Goal: Information Seeking & Learning: Learn about a topic

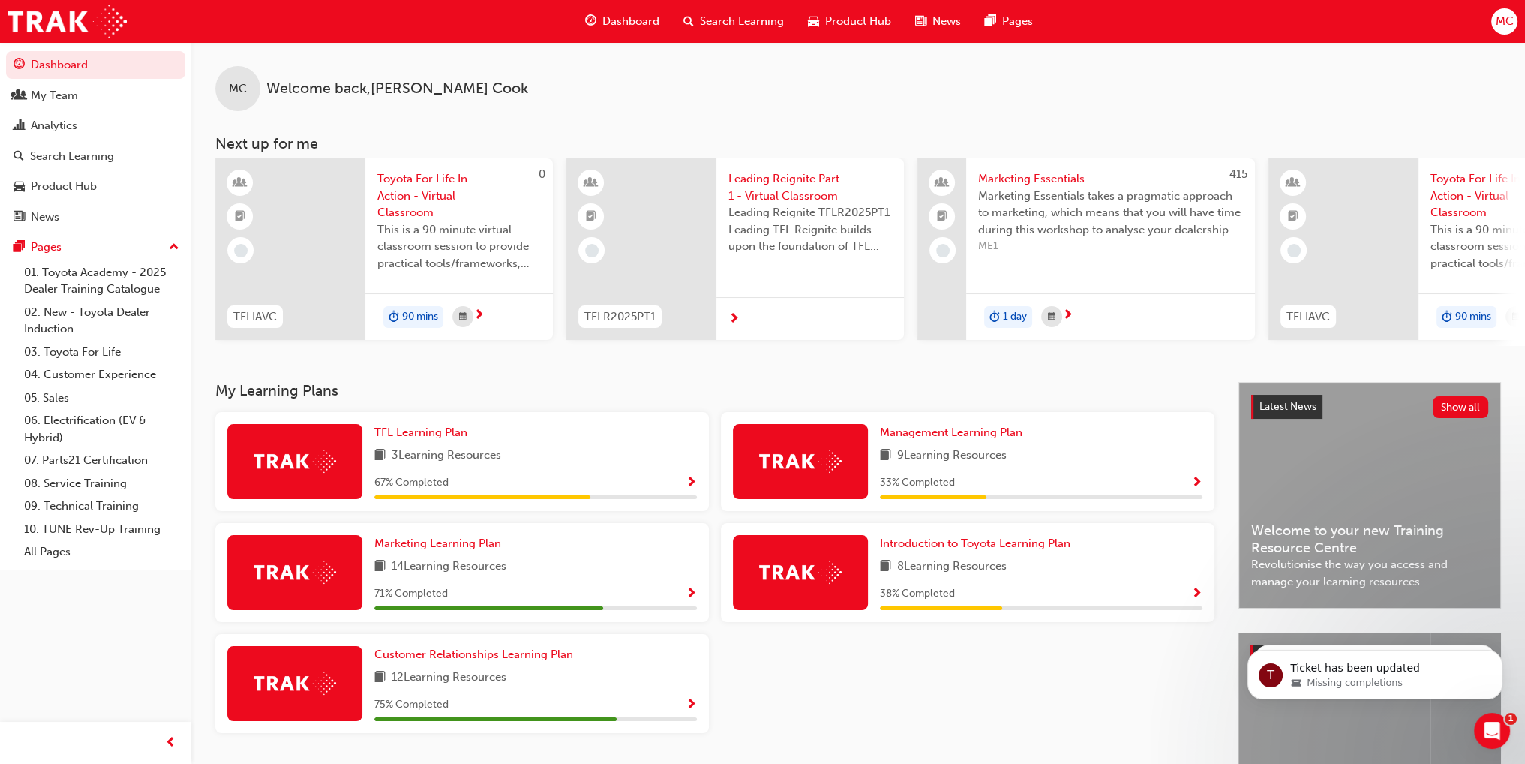
click at [750, 19] on span "Search Learning" at bounding box center [742, 21] width 84 height 17
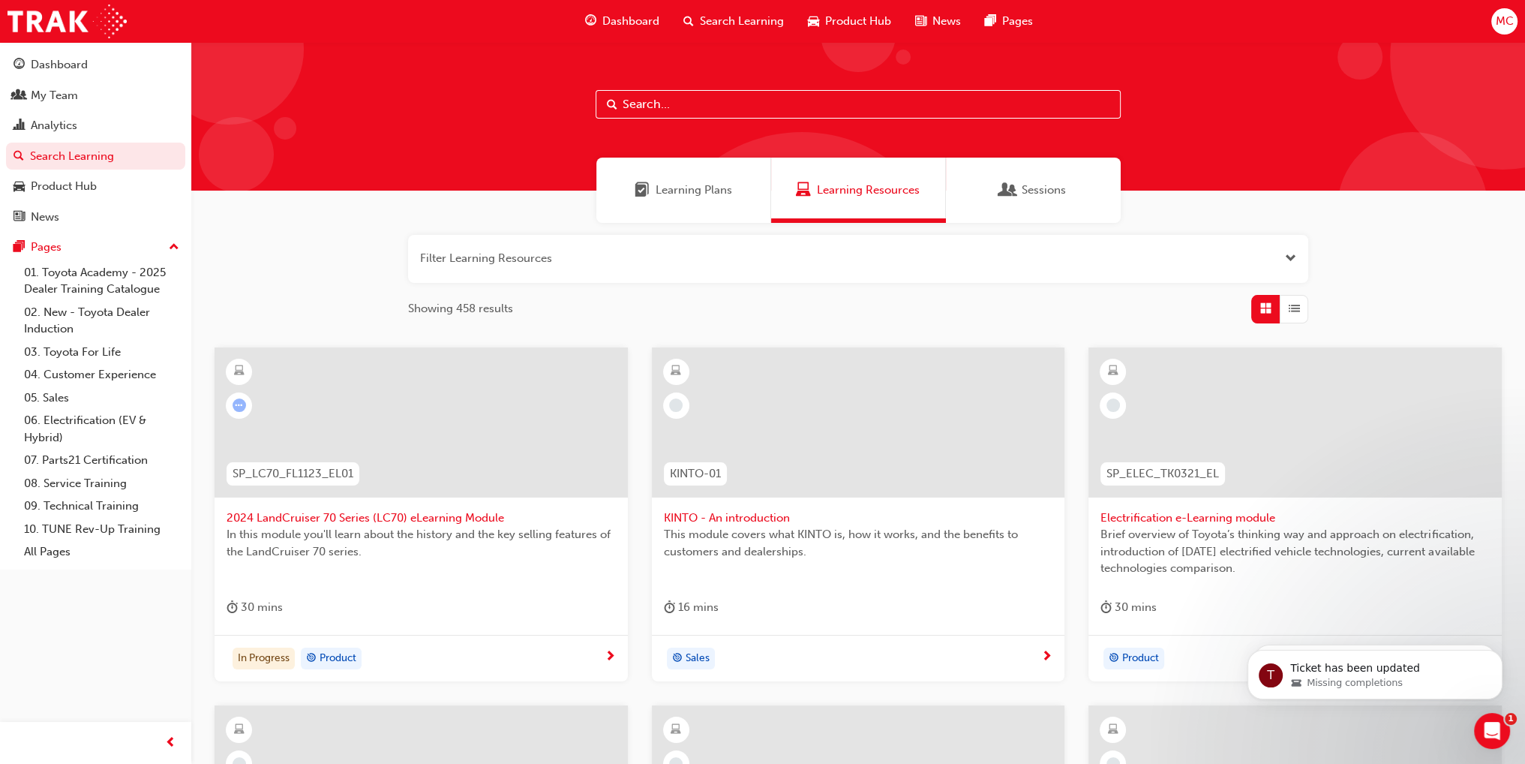
click at [566, 260] on button "button" at bounding box center [858, 259] width 900 height 48
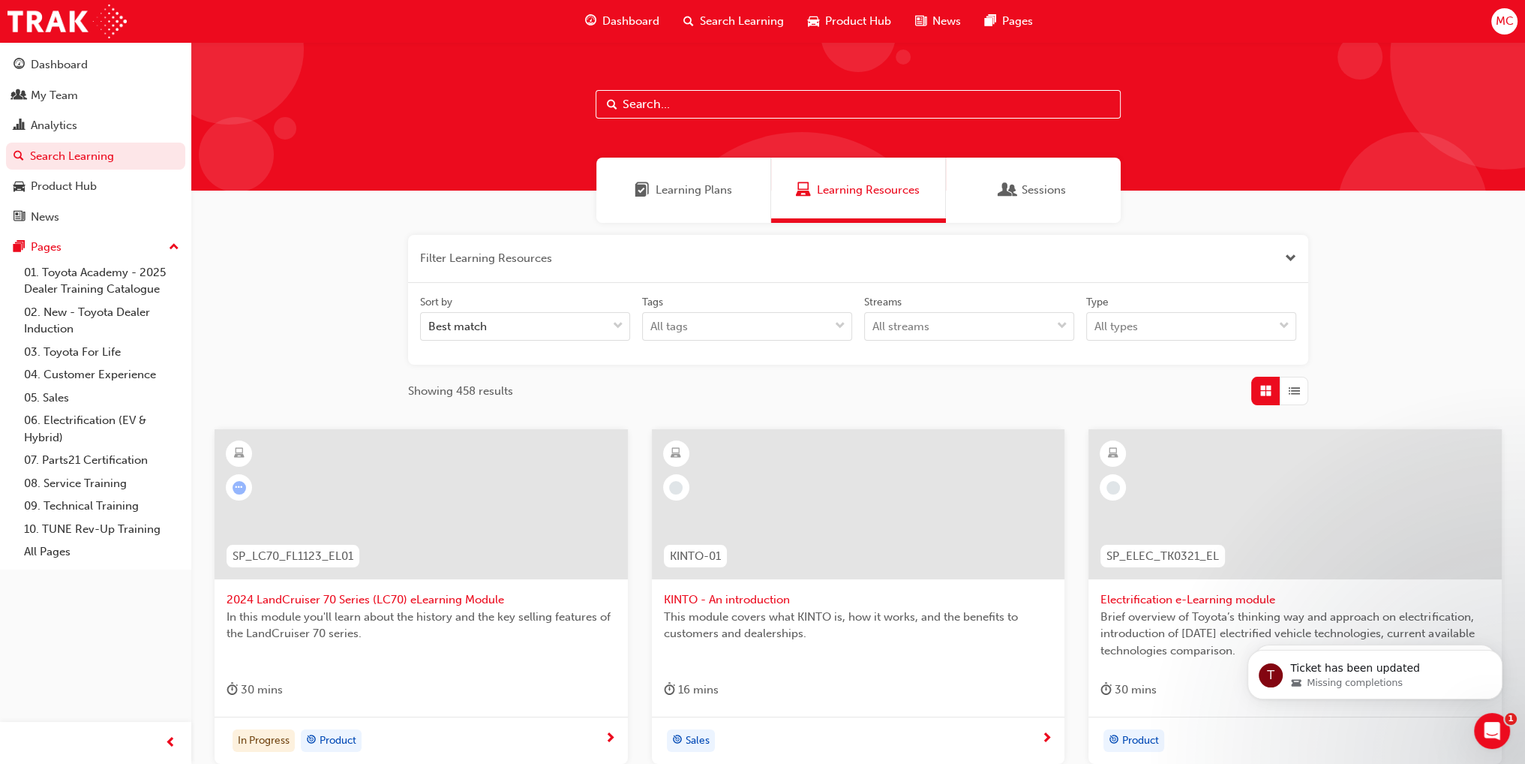
click at [408, 235] on button "button" at bounding box center [858, 259] width 900 height 48
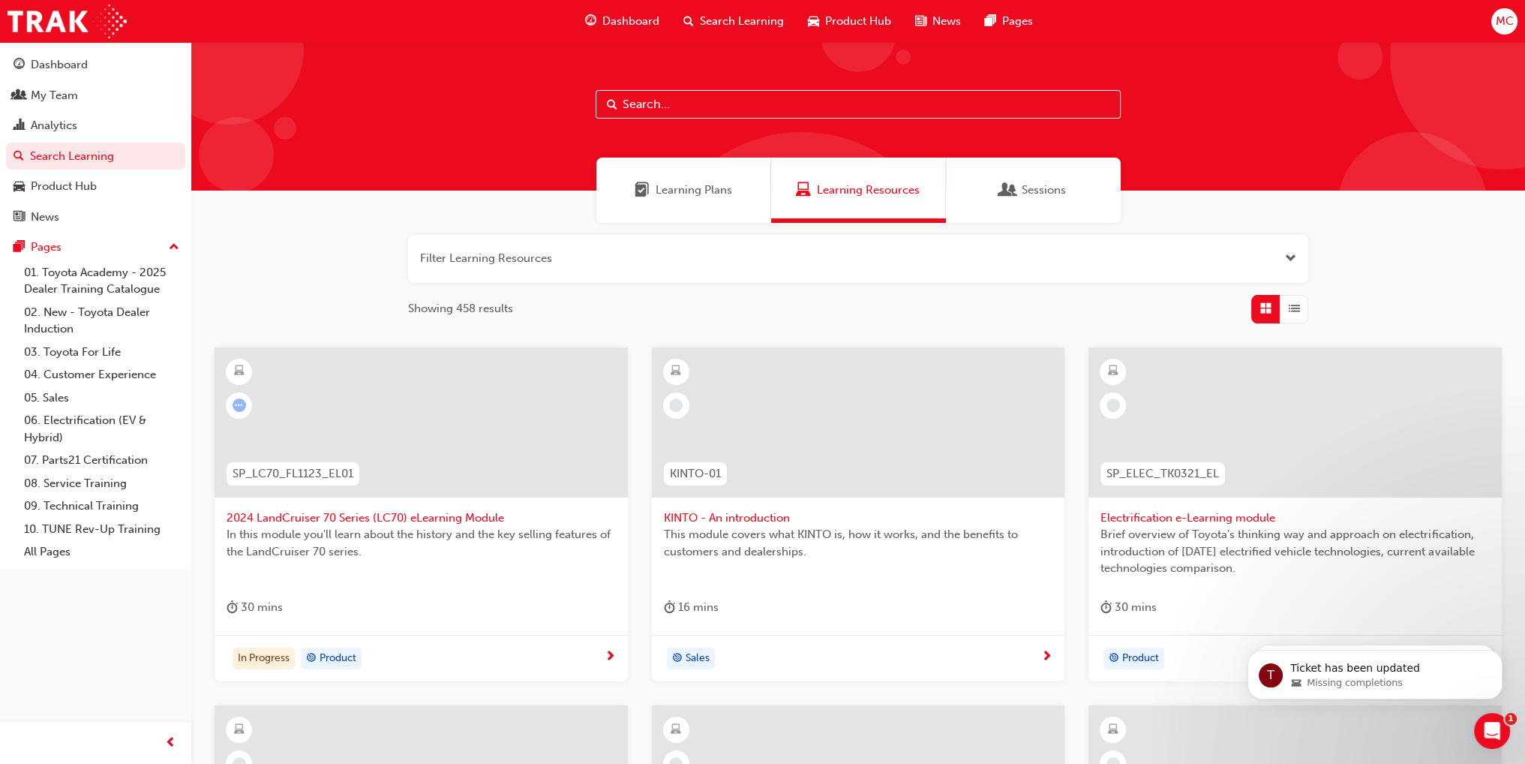
click at [573, 262] on button "button" at bounding box center [858, 259] width 900 height 48
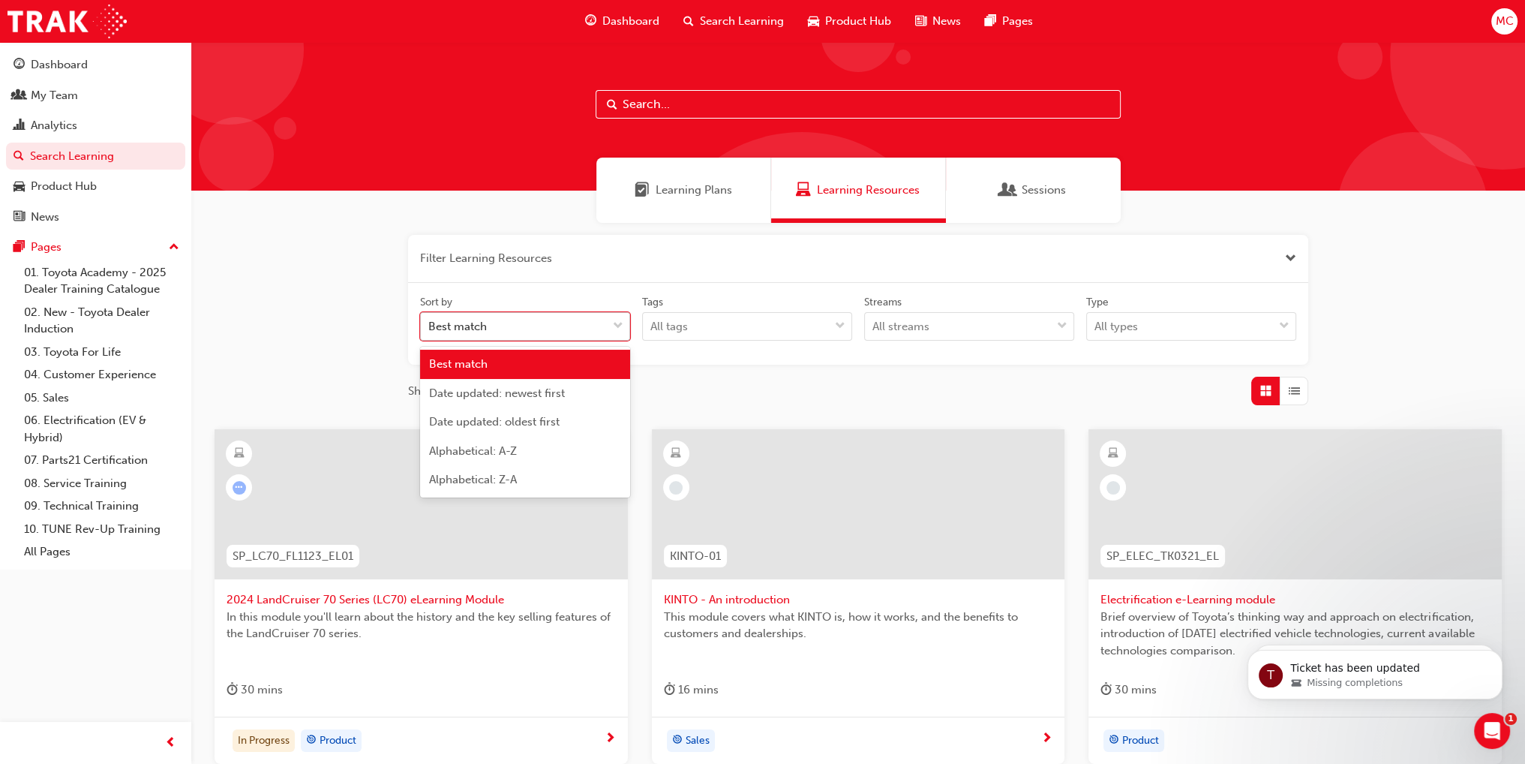
click at [513, 326] on div "Best match" at bounding box center [514, 327] width 186 height 26
click at [430, 326] on input "Sort by option Best match focused, 1 of 5. 5 results available. Use Up and Down…" at bounding box center [429, 326] width 2 height 13
click at [497, 262] on button "button" at bounding box center [858, 259] width 900 height 48
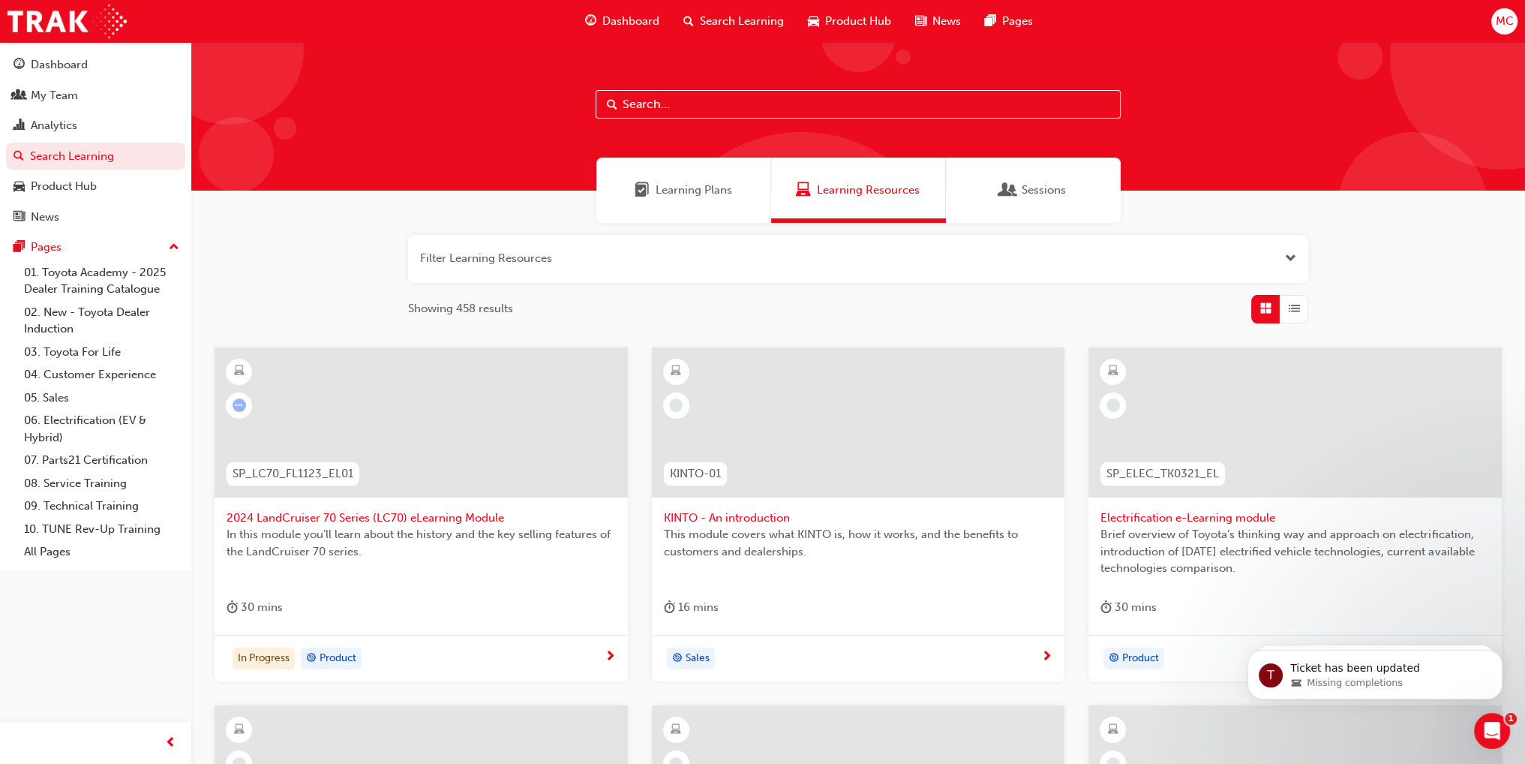
click at [684, 94] on input "text" at bounding box center [858, 104] width 525 height 29
click at [681, 106] on input "text" at bounding box center [858, 104] width 525 height 29
type input "tfl"
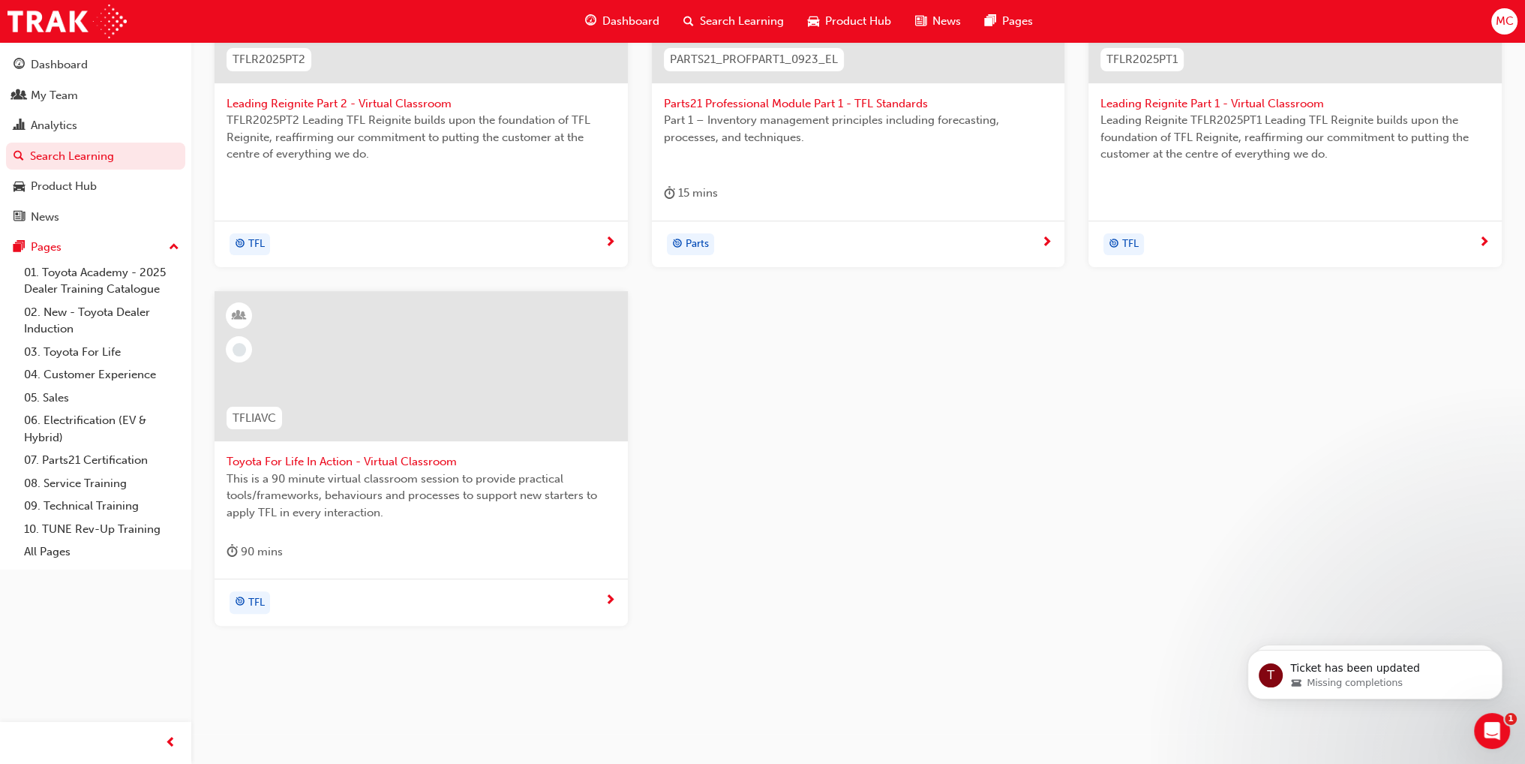
scroll to position [422, 0]
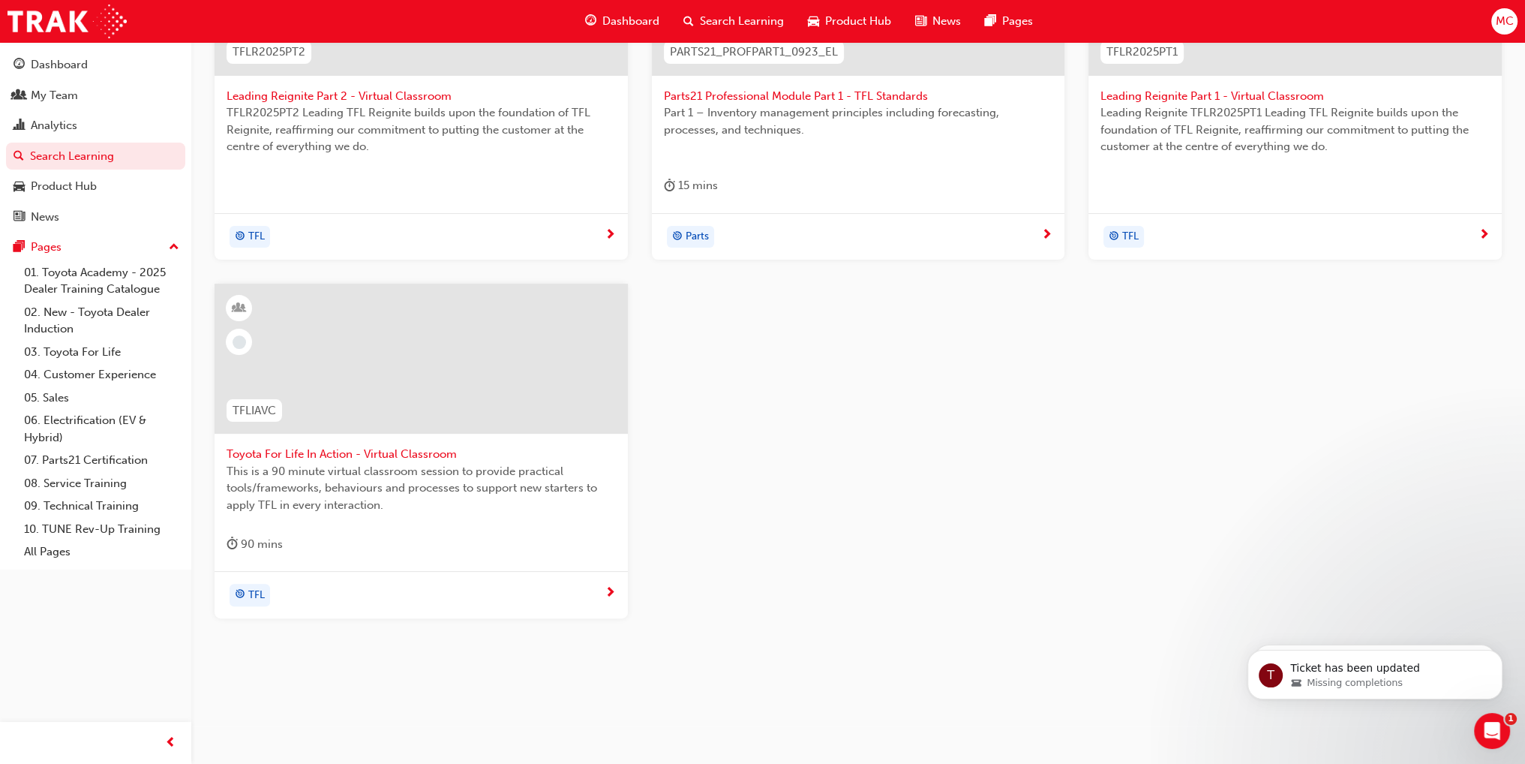
click at [248, 595] on span "TFL" at bounding box center [256, 595] width 17 height 17
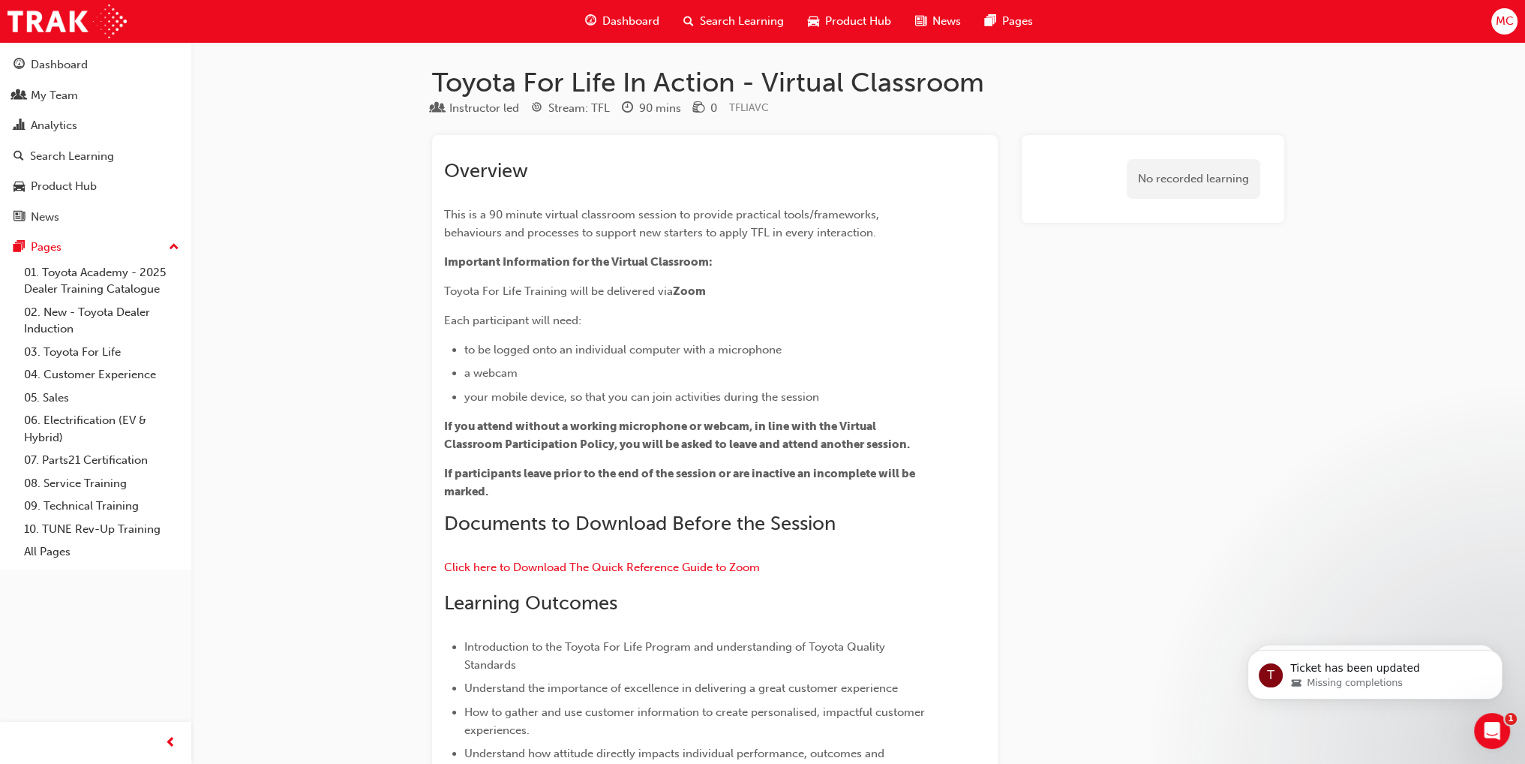
click at [738, 24] on span "Search Learning" at bounding box center [742, 21] width 84 height 17
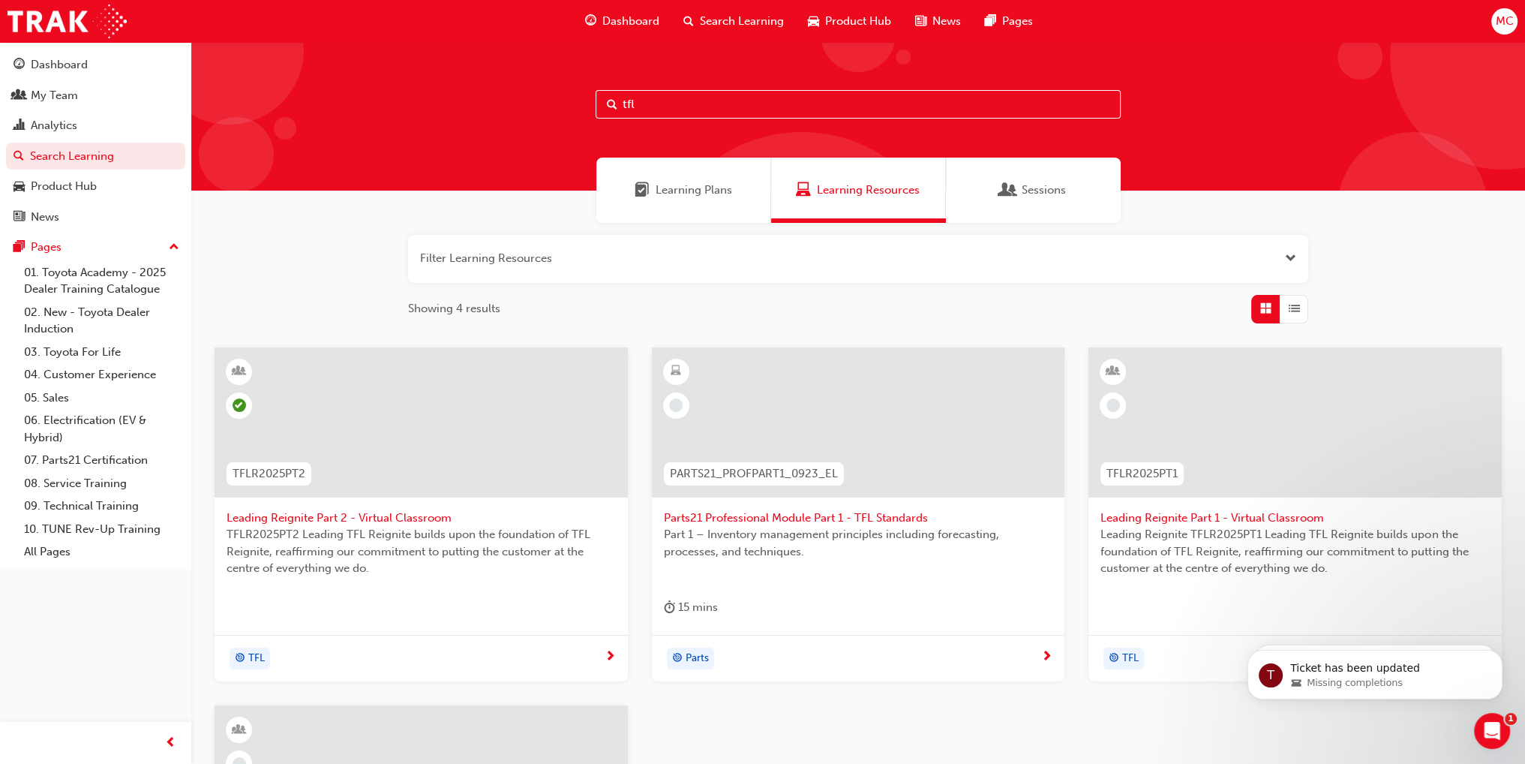
click at [393, 514] on span "Leading Reignite Part 2 - Virtual Classroom" at bounding box center [421, 517] width 389 height 17
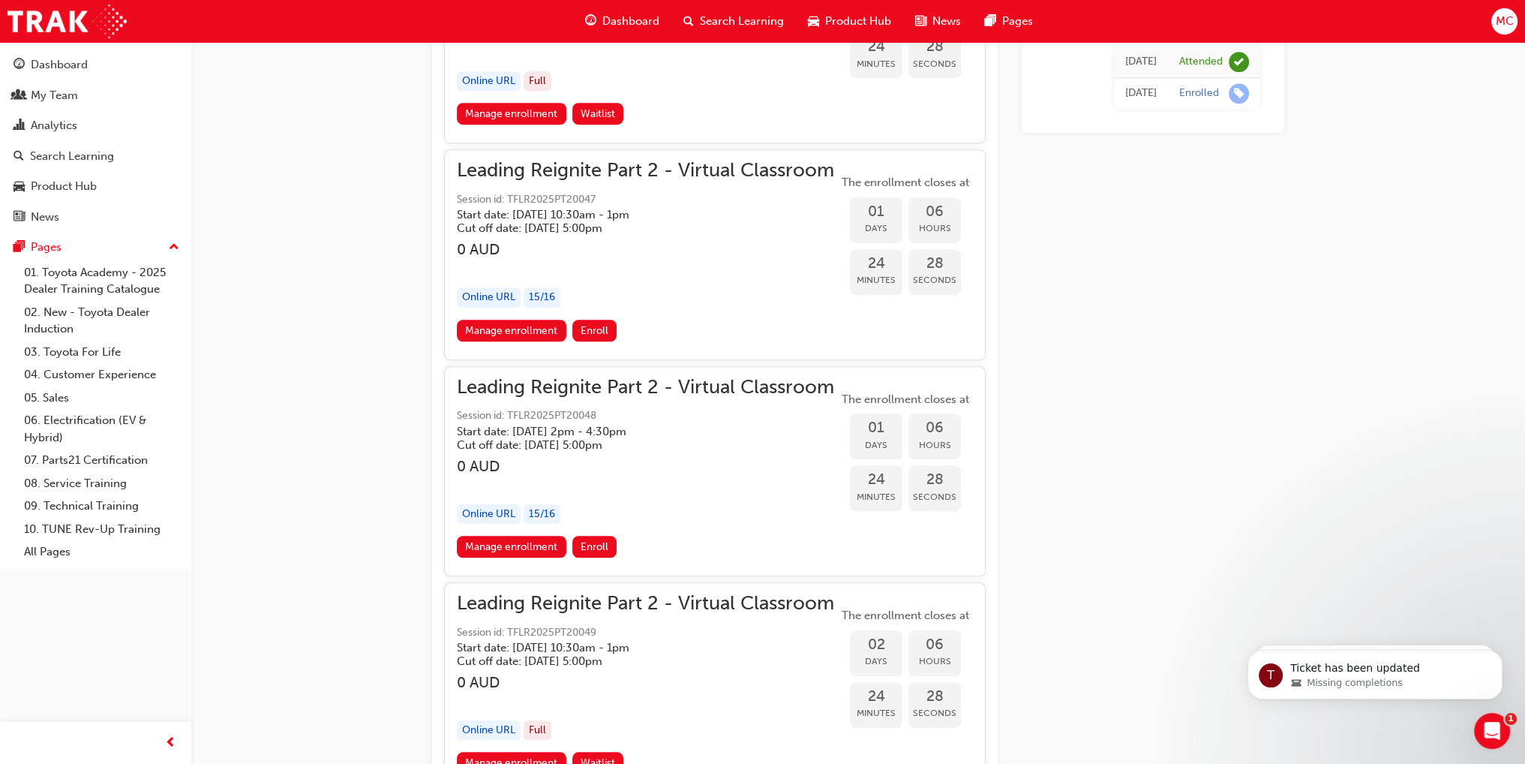
scroll to position [1329, 0]
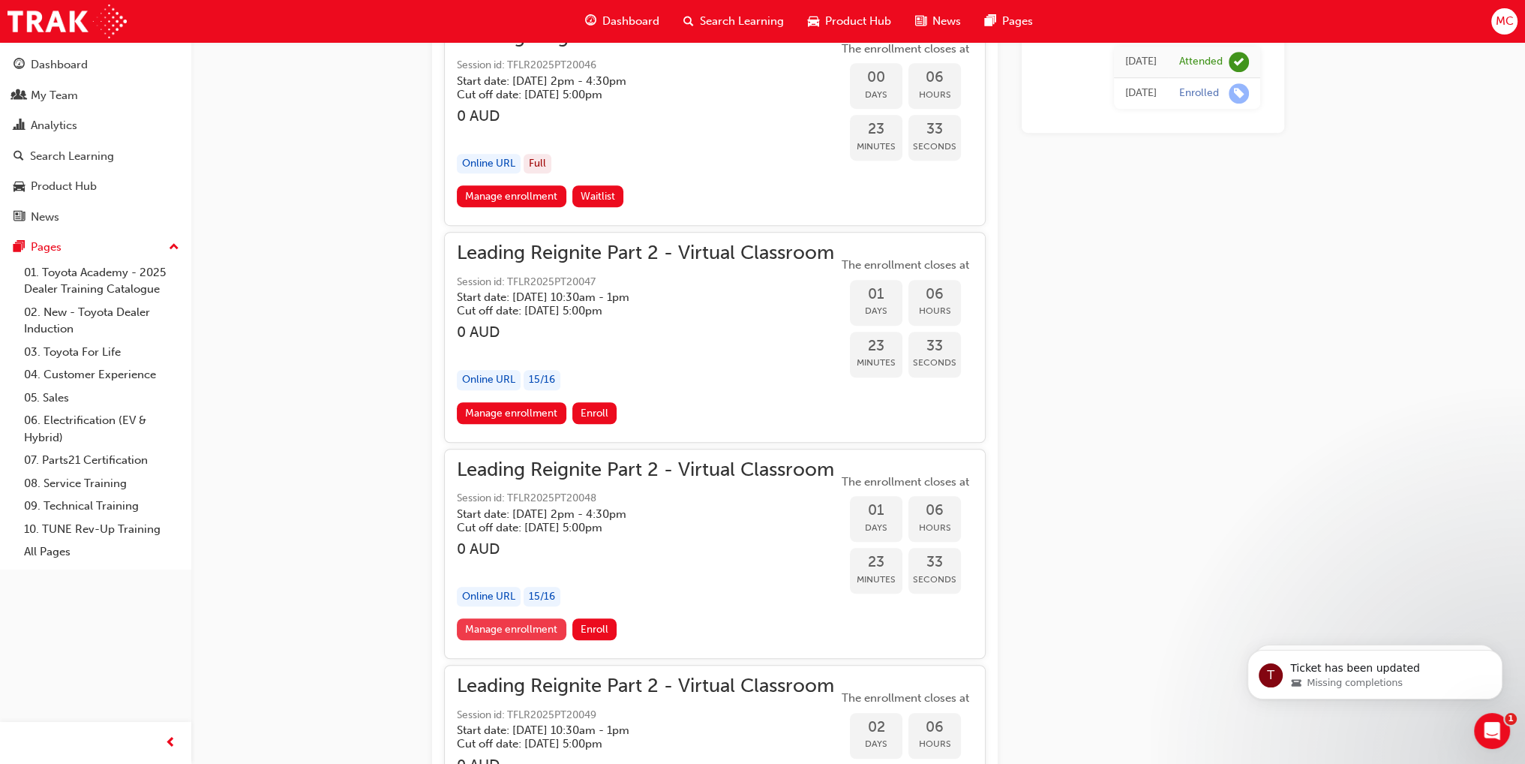
click at [488, 619] on link "Manage enrollment" at bounding box center [512, 629] width 110 height 22
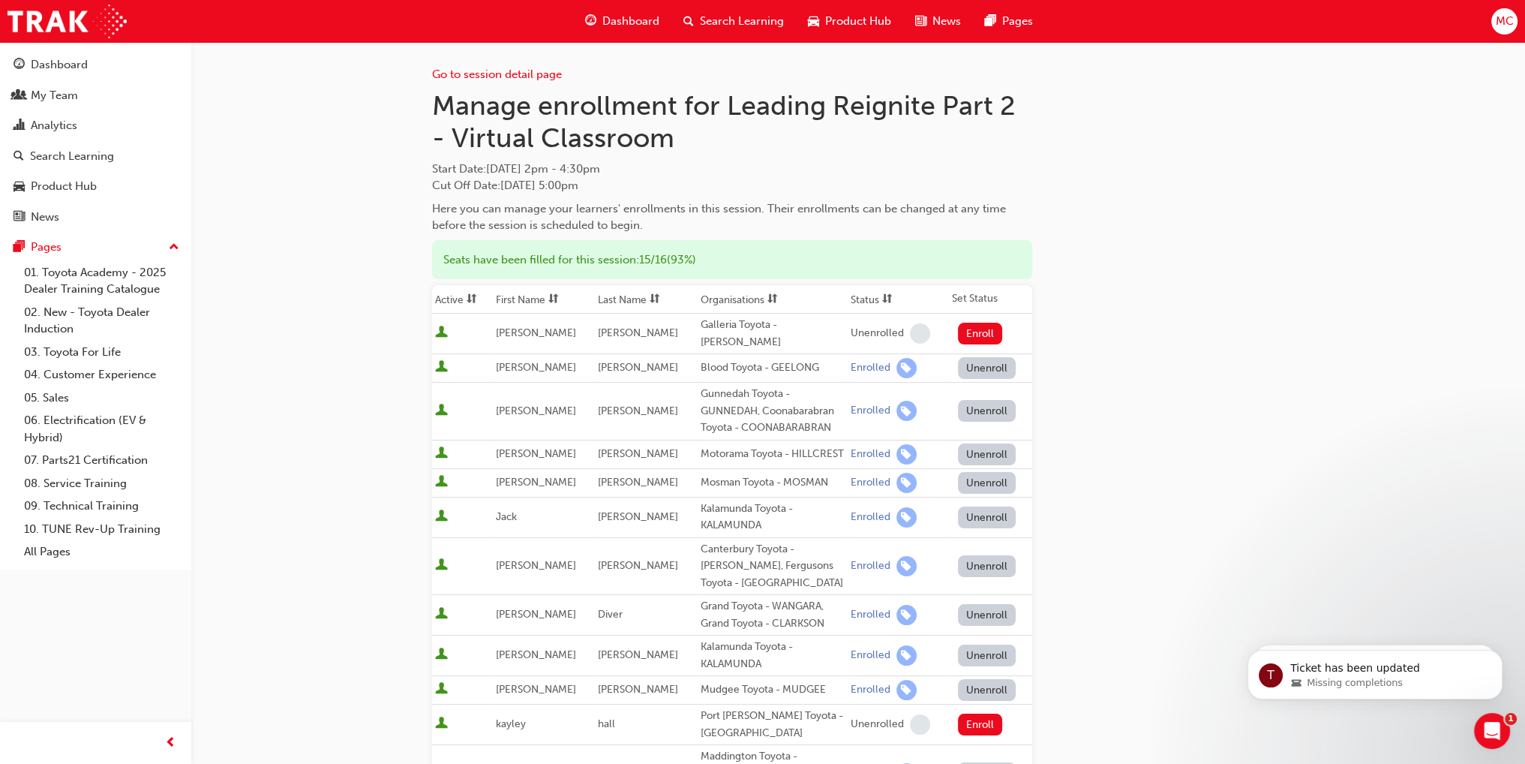
scroll to position [225, 0]
